Goal: Task Accomplishment & Management: Use online tool/utility

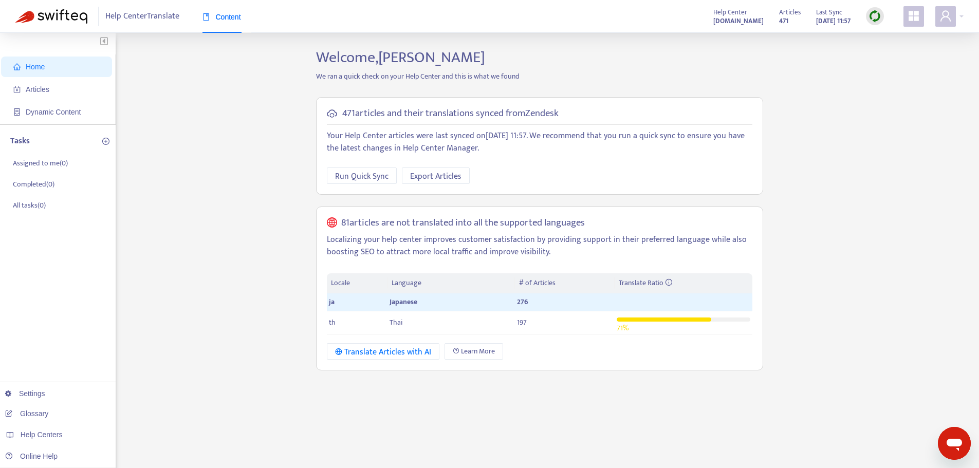
click at [872, 16] on img at bounding box center [874, 16] width 13 height 13
click at [886, 39] on link "Quick Sync" at bounding box center [896, 37] width 44 height 12
click at [61, 95] on span "Articles" at bounding box center [58, 89] width 90 height 21
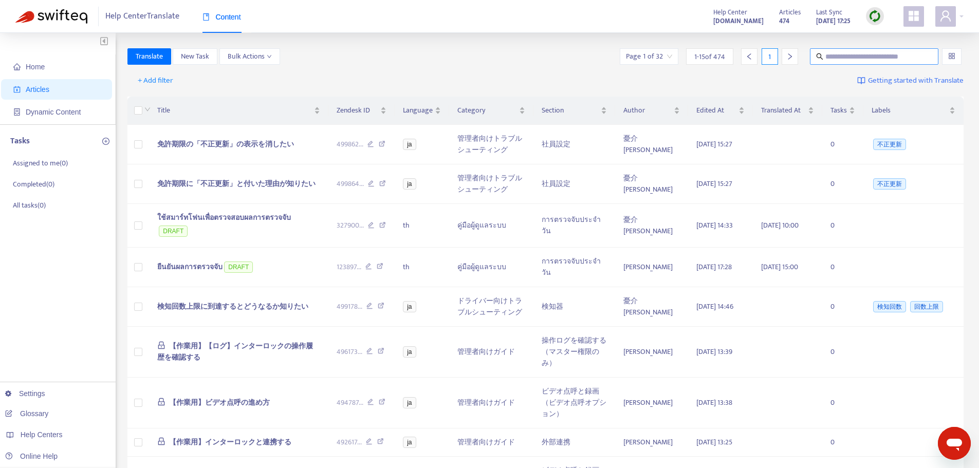
click at [831, 62] on span at bounding box center [874, 56] width 128 height 16
click at [833, 54] on input "text" at bounding box center [874, 56] width 99 height 11
paste input "**********"
type input "**********"
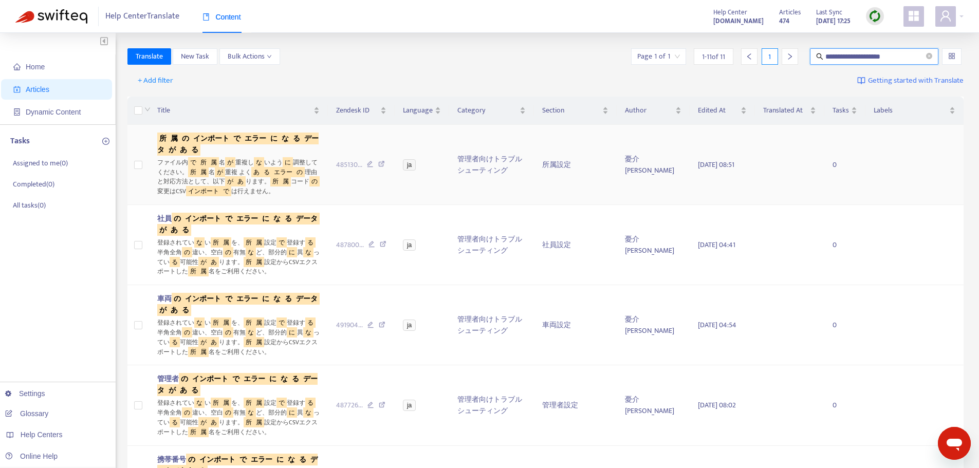
scroll to position [0, 0]
click at [222, 138] on sqkw "インポート" at bounding box center [211, 139] width 40 height 12
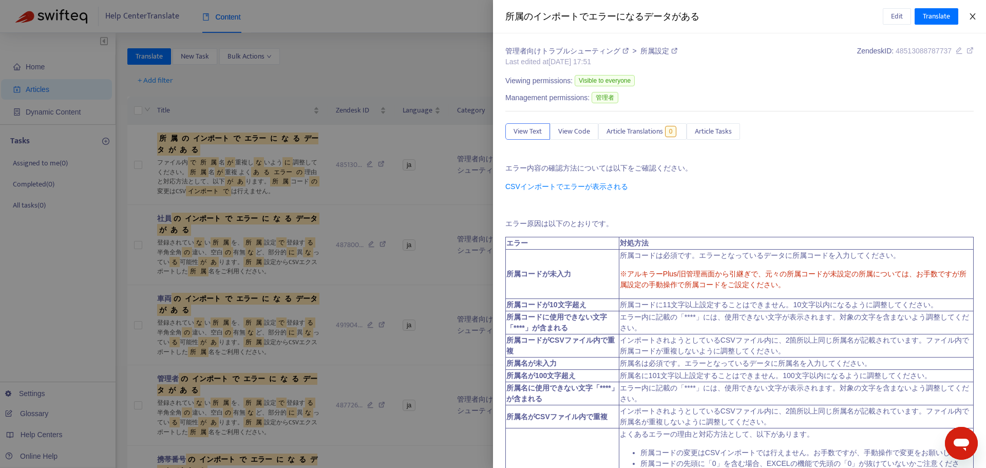
drag, startPoint x: 968, startPoint y: 15, endPoint x: 972, endPoint y: 21, distance: 7.0
click at [972, 21] on div "所属のインポートでエラーになるデータがある Edit Translate" at bounding box center [739, 16] width 493 height 33
click at [974, 16] on icon "close" at bounding box center [973, 16] width 8 height 8
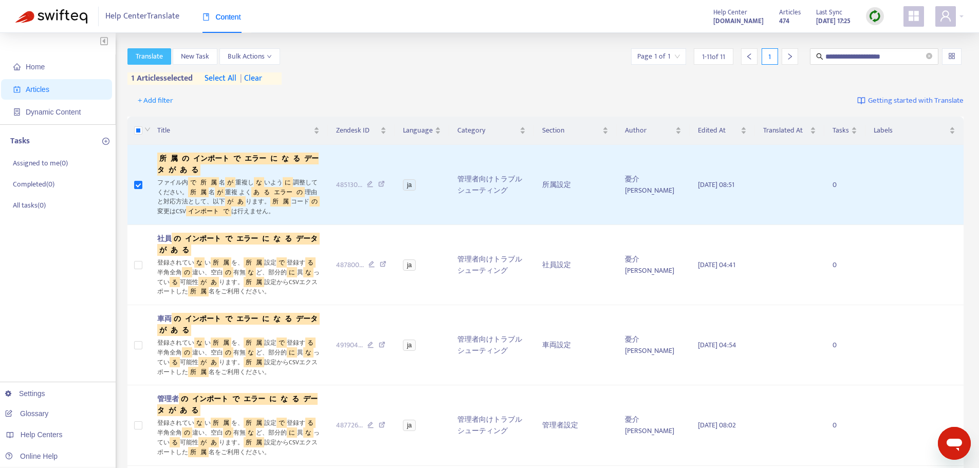
click at [144, 60] on span "Translate" at bounding box center [149, 56] width 27 height 11
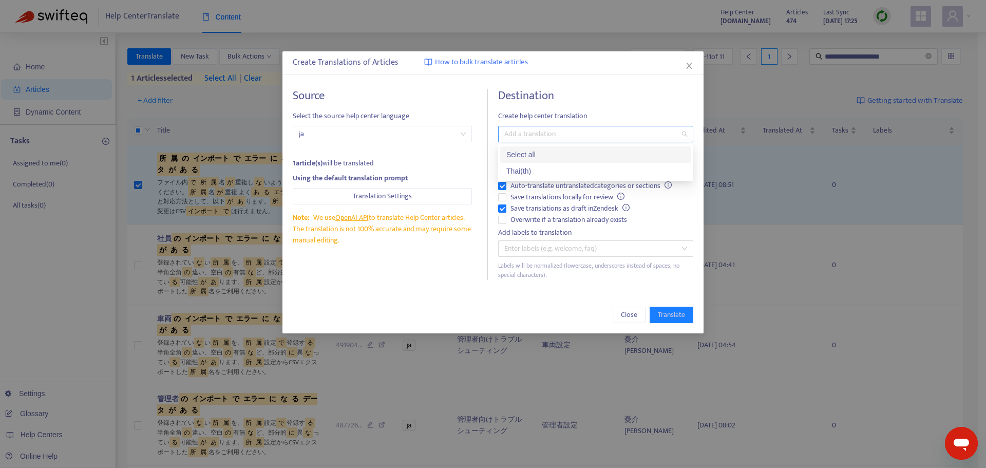
click at [534, 140] on div "Add a translation" at bounding box center [595, 134] width 195 height 16
click at [533, 164] on div "Thai ( th )" at bounding box center [595, 171] width 191 height 16
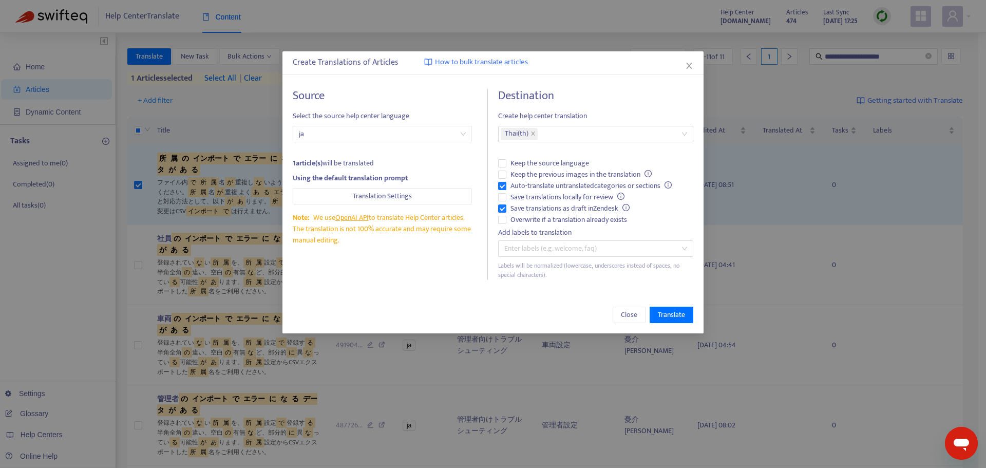
click at [467, 145] on div "Source Select the source help center language ja 1 article(s) will be translate…" at bounding box center [390, 184] width 195 height 191
click at [664, 310] on span "Translate" at bounding box center [671, 314] width 27 height 11
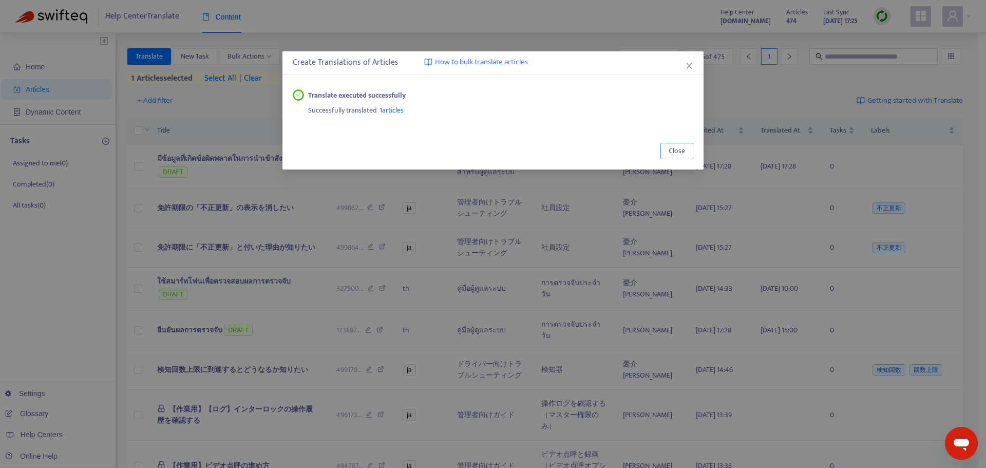
click at [663, 148] on button "Close" at bounding box center [677, 151] width 33 height 16
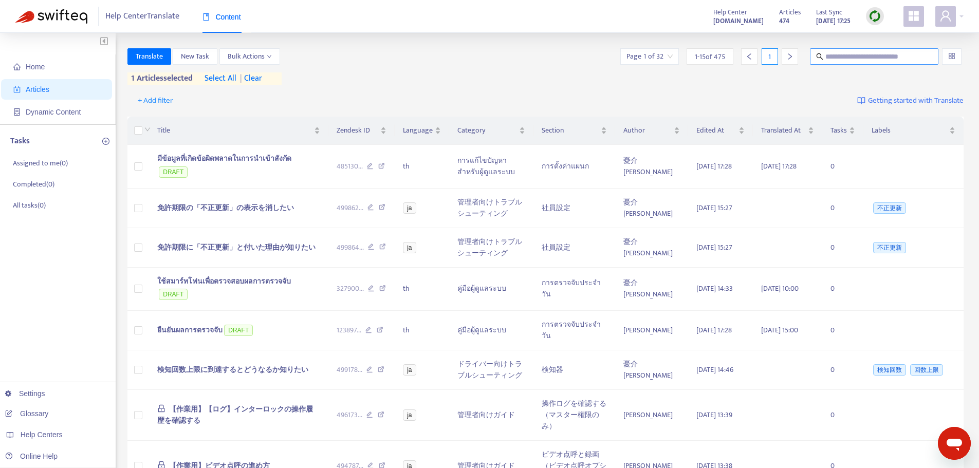
click at [890, 59] on input "text" at bounding box center [874, 56] width 99 height 11
paste input "**********"
type input "**********"
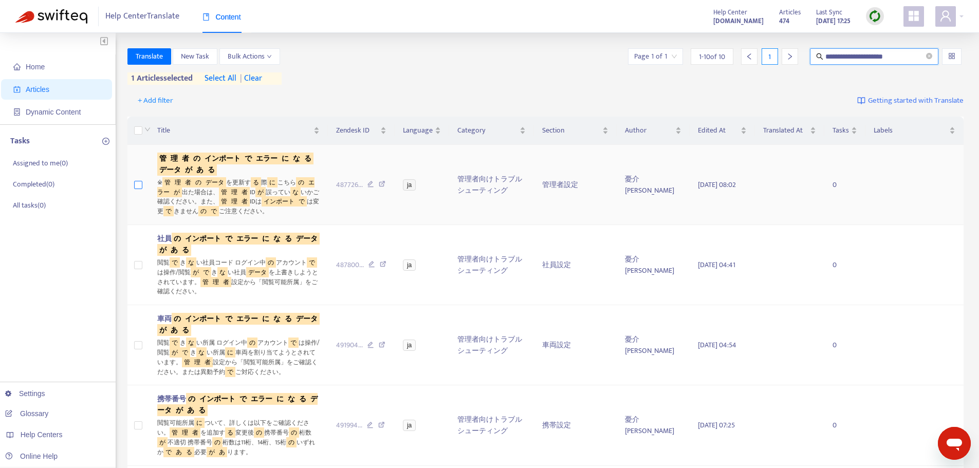
scroll to position [0, 0]
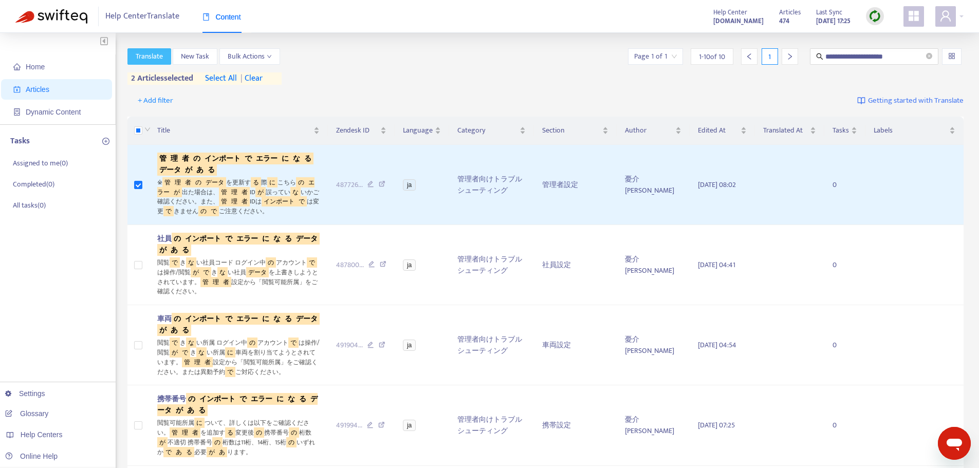
click at [154, 58] on span "Translate" at bounding box center [149, 56] width 27 height 11
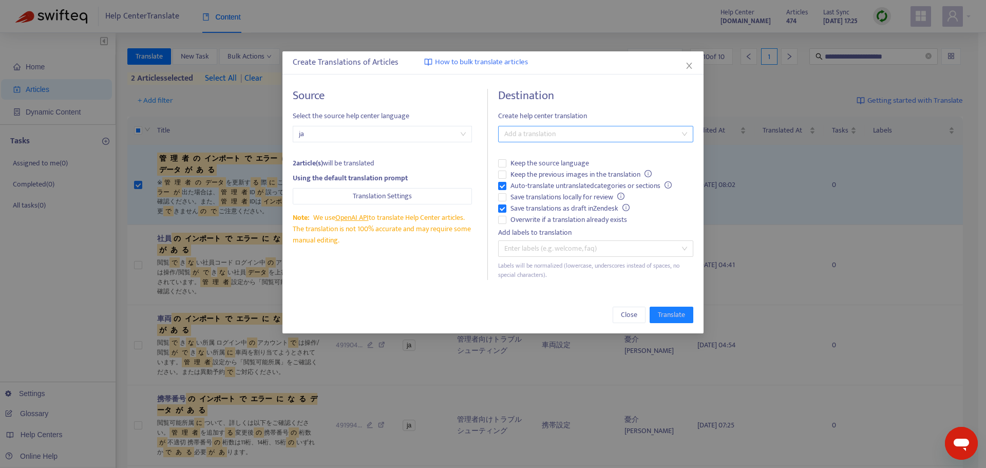
click at [562, 137] on div at bounding box center [591, 134] width 180 height 12
click at [546, 167] on div "Thai ( th )" at bounding box center [596, 170] width 179 height 11
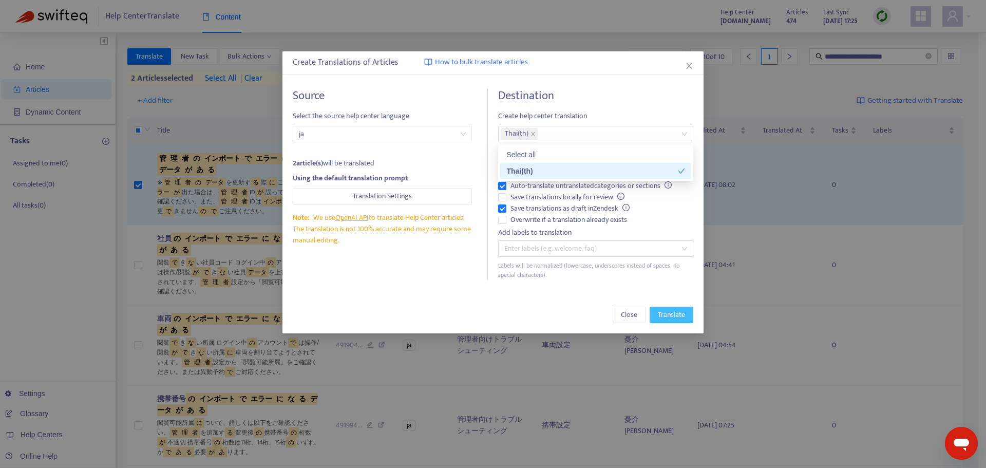
click at [671, 312] on span "Translate" at bounding box center [671, 314] width 27 height 11
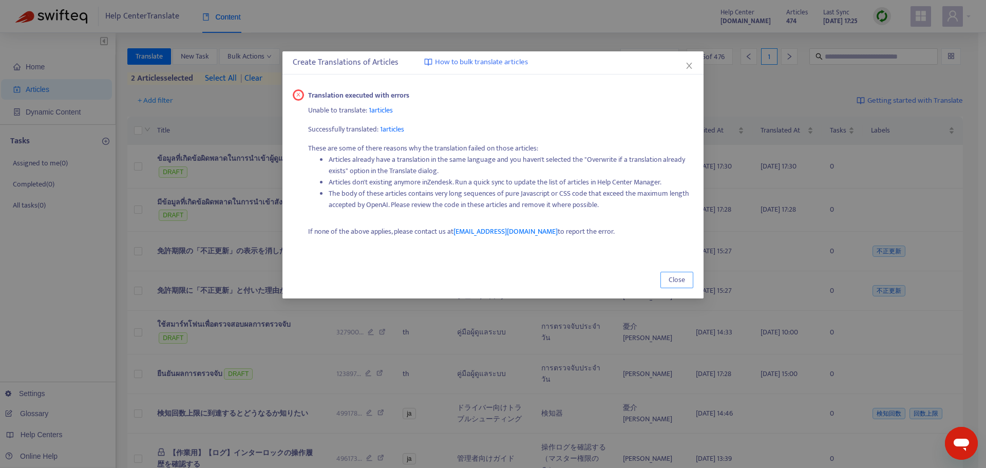
click at [679, 278] on span "Close" at bounding box center [677, 279] width 16 height 11
